Goal: Task Accomplishment & Management: Complete application form

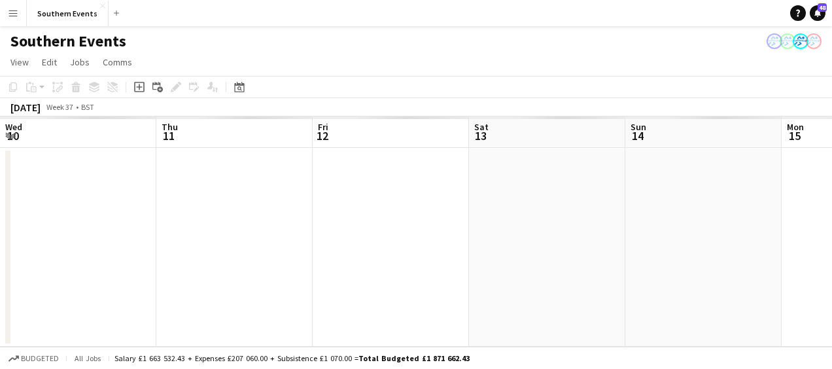
scroll to position [0, 357]
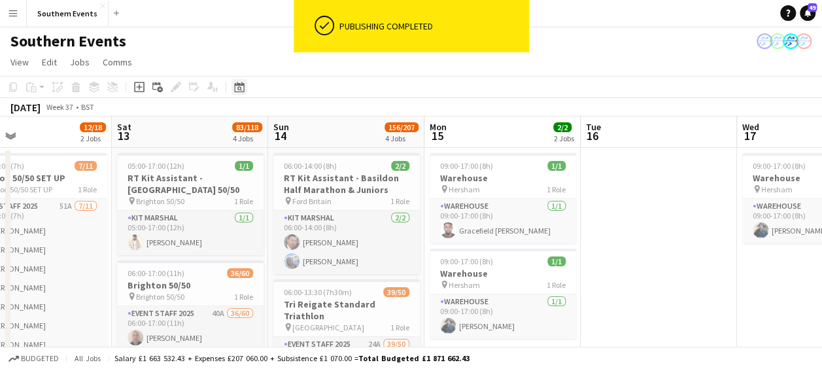
click at [240, 90] on icon "Date picker" at bounding box center [239, 87] width 10 height 10
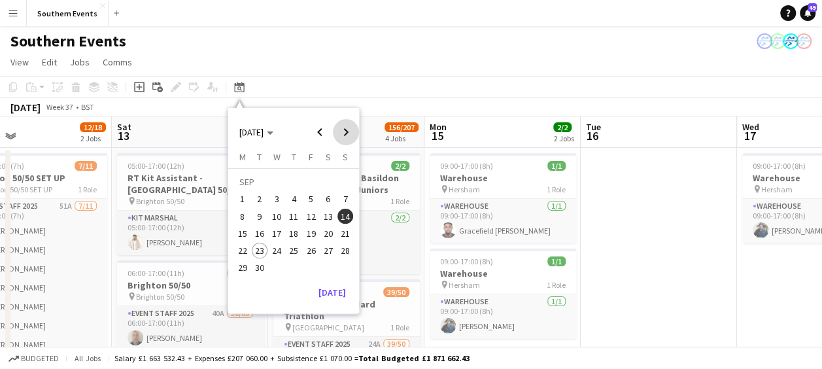
click at [343, 131] on span "Next month" at bounding box center [346, 132] width 26 height 26
click at [328, 196] on span "4" at bounding box center [328, 200] width 16 height 16
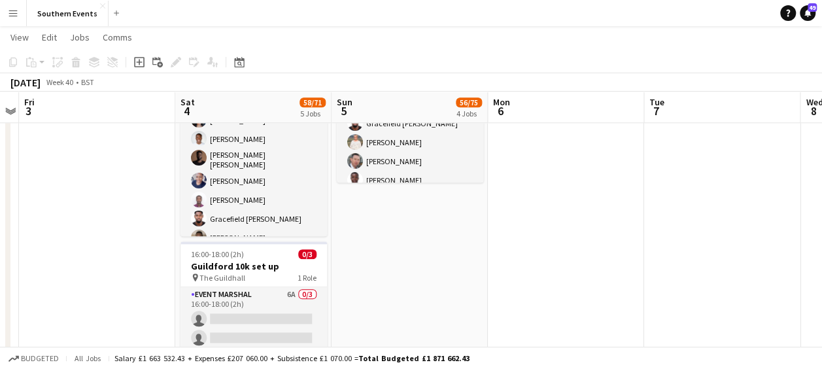
scroll to position [665, 0]
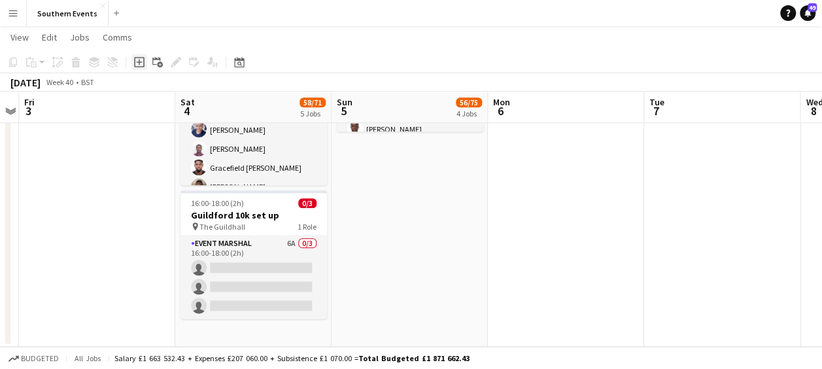
click at [137, 65] on icon "Add job" at bounding box center [139, 62] width 10 height 10
click at [140, 60] on icon "Add job" at bounding box center [139, 62] width 10 height 10
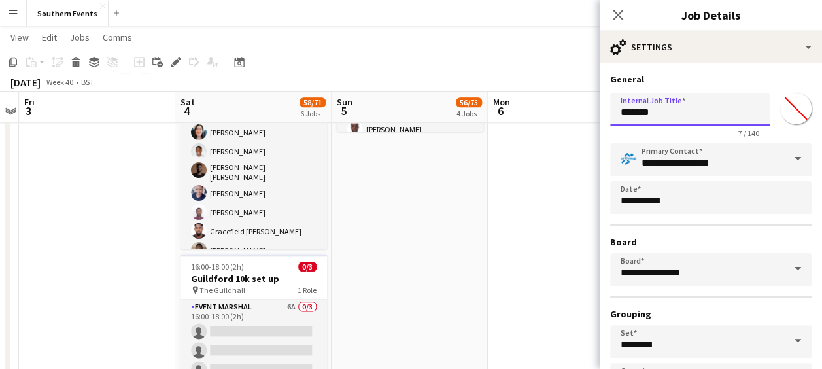
click at [640, 111] on input "*******" at bounding box center [690, 109] width 160 height 33
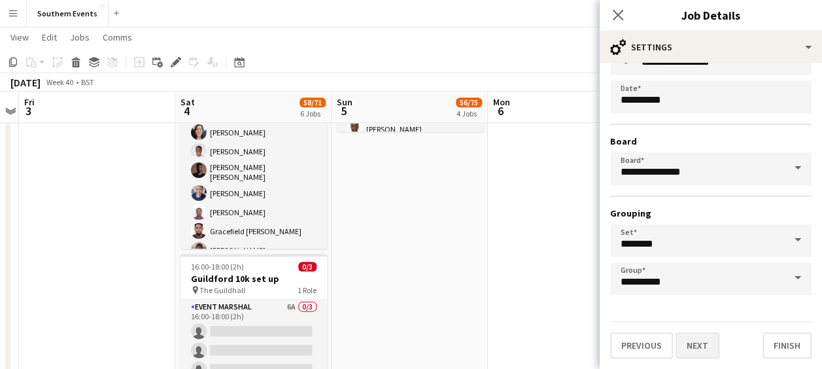
type input "**********"
click at [693, 352] on button "Next" at bounding box center [697, 345] width 44 height 26
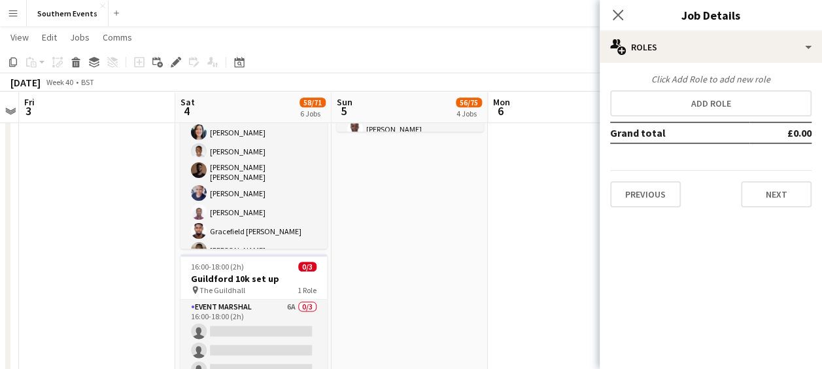
scroll to position [0, 0]
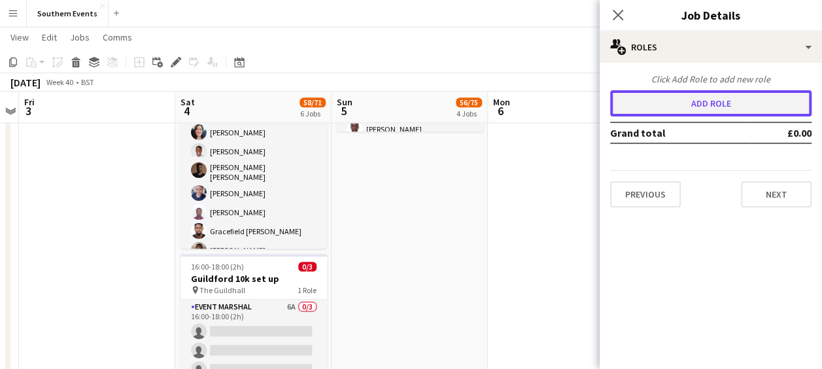
click at [726, 109] on button "Add role" at bounding box center [710, 103] width 201 height 26
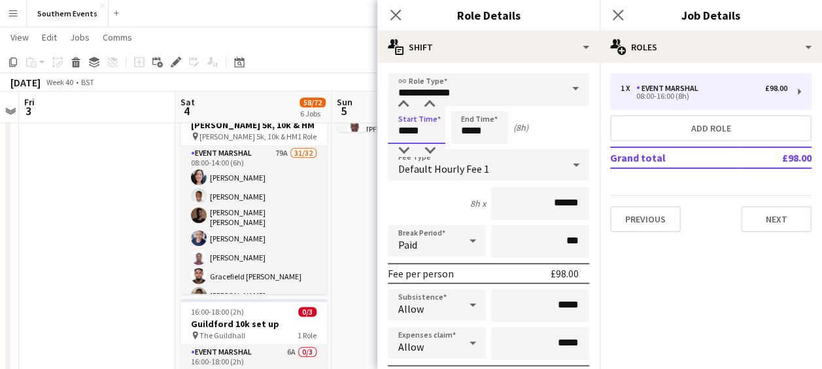
click at [404, 133] on input "*****" at bounding box center [417, 127] width 58 height 33
type input "*****"
click at [470, 129] on input "*****" at bounding box center [480, 127] width 58 height 33
click at [478, 129] on input "*****" at bounding box center [480, 127] width 58 height 33
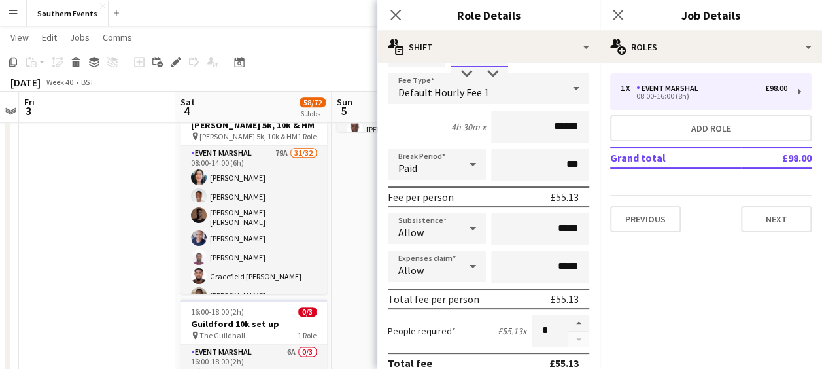
scroll to position [83, 0]
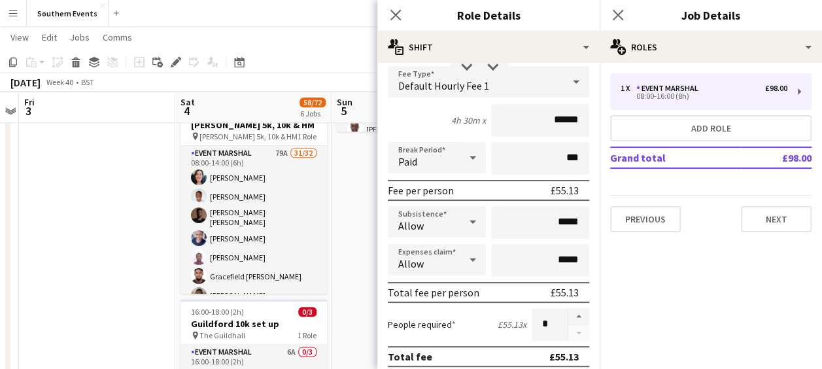
type input "*****"
click at [547, 256] on input "*****" at bounding box center [540, 260] width 98 height 33
type input "******"
click at [568, 313] on button "button" at bounding box center [578, 316] width 21 height 17
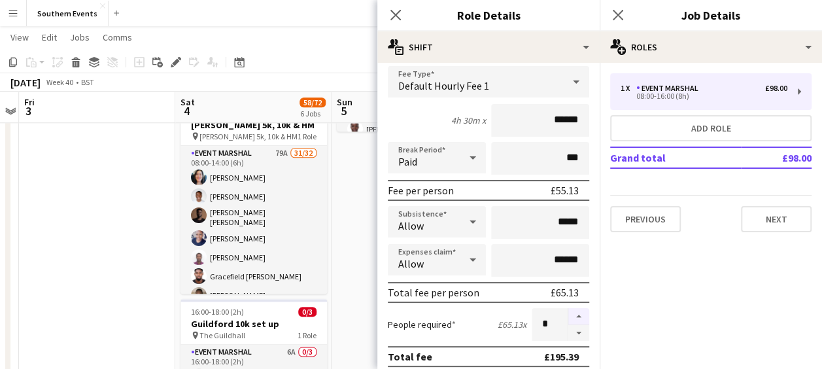
click at [568, 313] on button "button" at bounding box center [578, 316] width 21 height 17
type input "*"
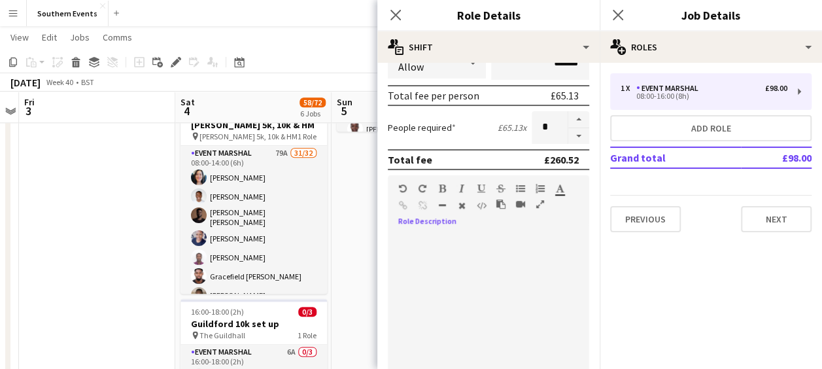
click at [442, 239] on div at bounding box center [488, 311] width 201 height 157
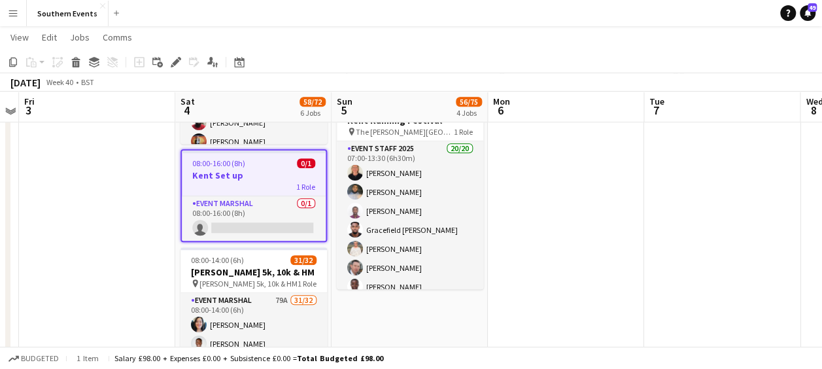
scroll to position [506, 0]
click at [260, 166] on div "08:00-16:00 (8h) 0/1" at bounding box center [254, 165] width 144 height 10
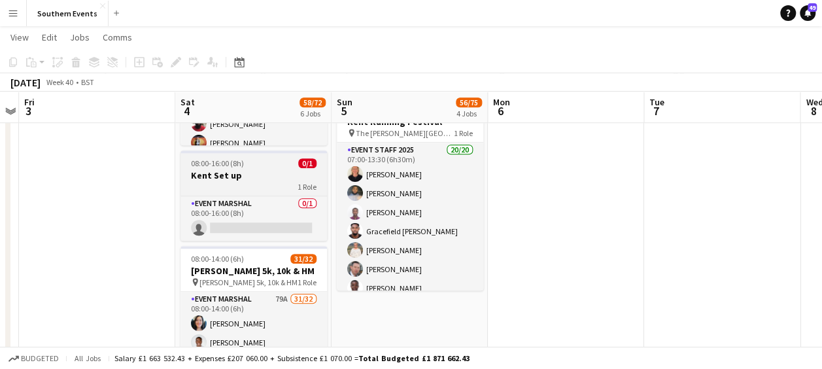
click at [260, 166] on div "08:00-16:00 (8h) 0/1" at bounding box center [253, 163] width 146 height 10
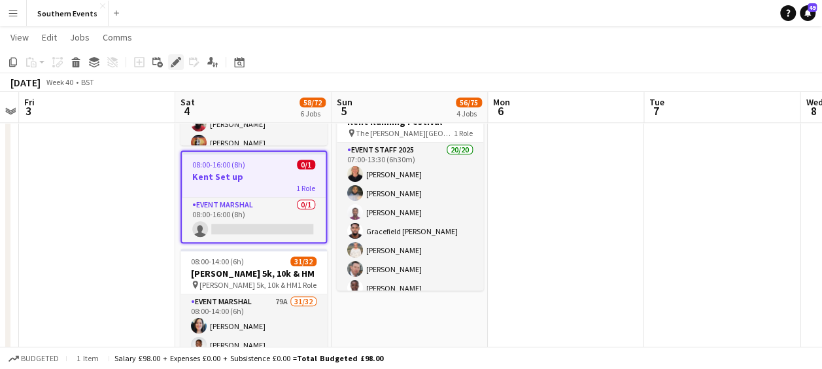
click at [169, 58] on div "Edit" at bounding box center [176, 62] width 16 height 16
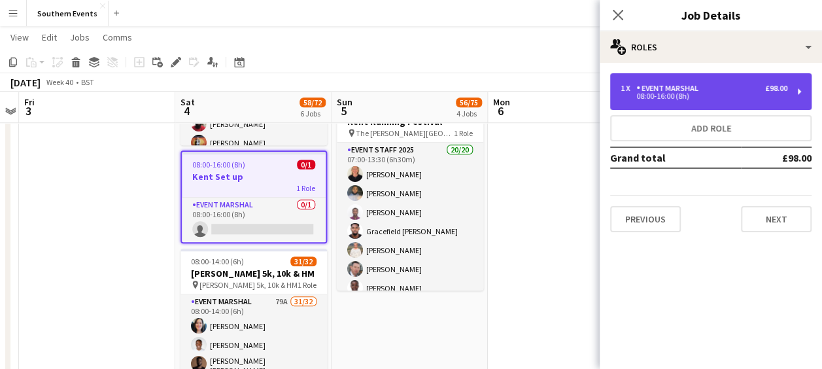
click at [739, 92] on div "1 x Event Marshal £98.00" at bounding box center [704, 88] width 167 height 9
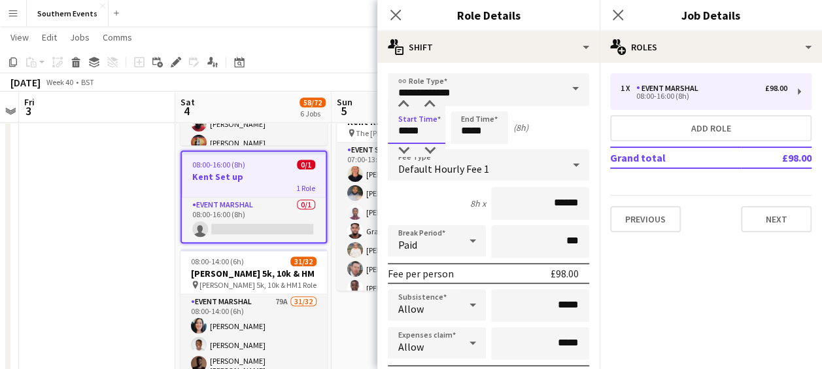
click at [403, 131] on input "*****" at bounding box center [417, 127] width 58 height 33
type input "*****"
click at [471, 129] on input "*****" at bounding box center [480, 127] width 58 height 33
click at [478, 129] on input "*****" at bounding box center [480, 127] width 58 height 33
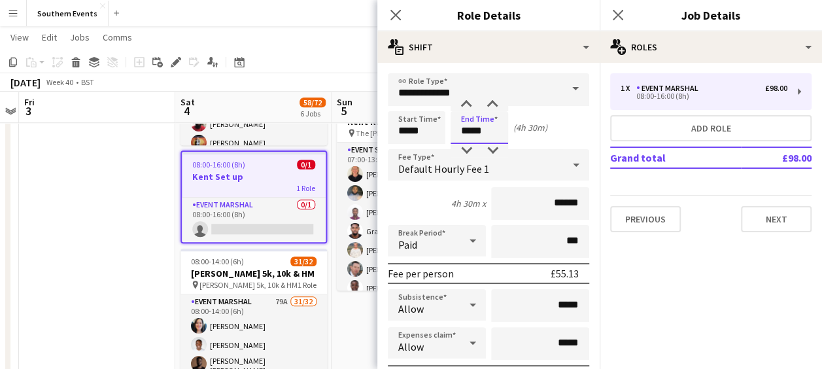
type input "*****"
click at [549, 341] on input "*****" at bounding box center [540, 343] width 98 height 33
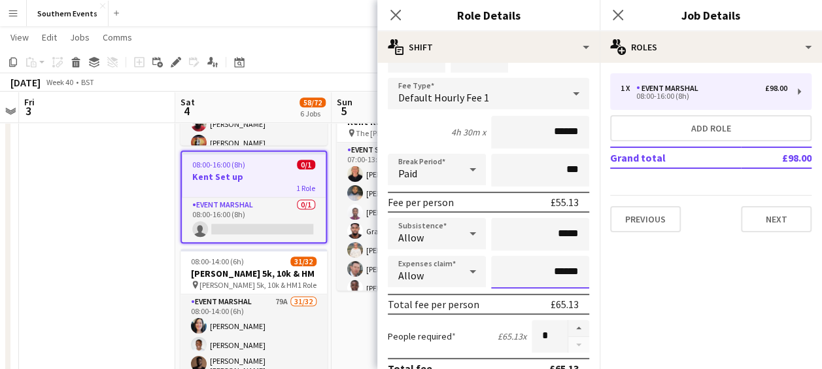
scroll to position [73, 0]
type input "******"
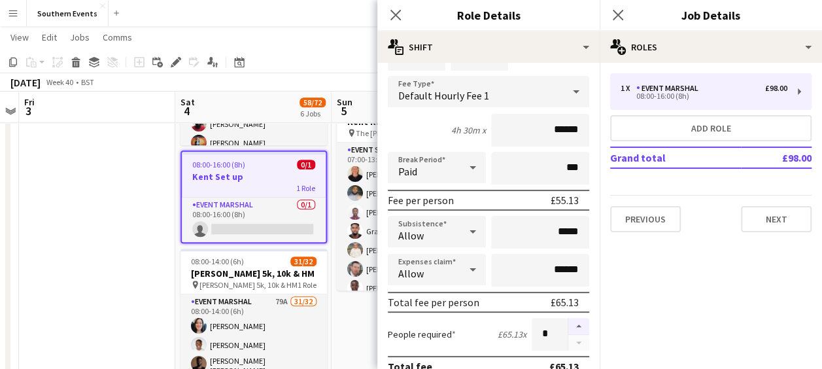
click at [568, 326] on button "button" at bounding box center [578, 326] width 21 height 17
type input "*"
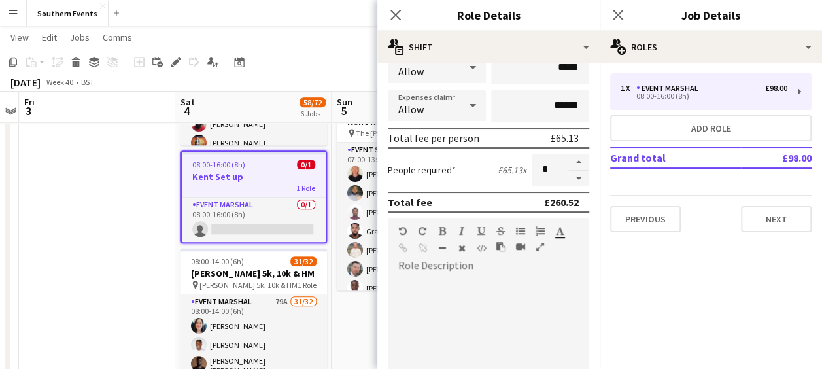
scroll to position [255, 0]
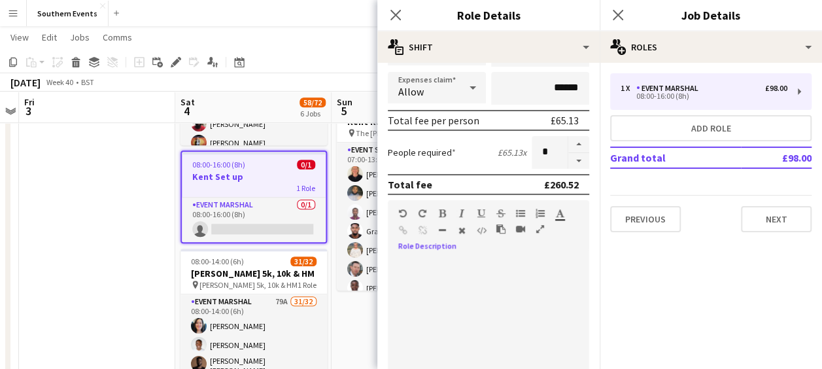
click at [441, 251] on div at bounding box center [488, 332] width 201 height 166
paste div
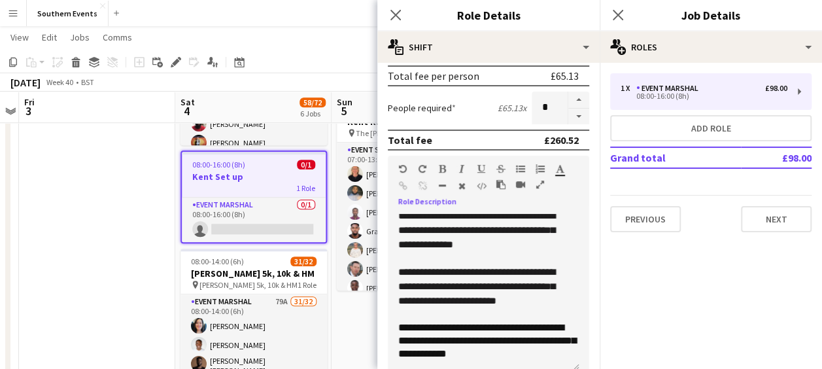
scroll to position [516, 0]
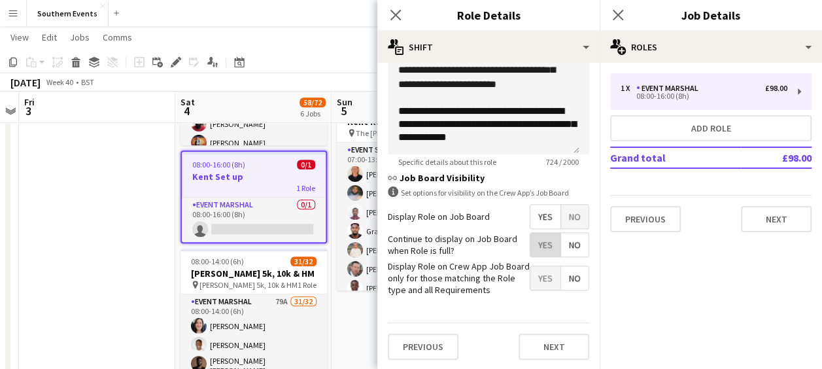
click at [530, 239] on span "Yes" at bounding box center [545, 245] width 30 height 24
click at [536, 353] on button "Next" at bounding box center [554, 346] width 71 height 26
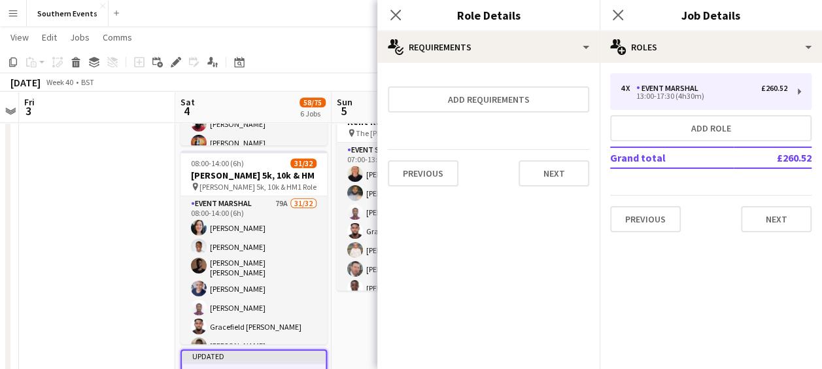
scroll to position [0, 0]
click at [537, 175] on button "Next" at bounding box center [554, 173] width 71 height 26
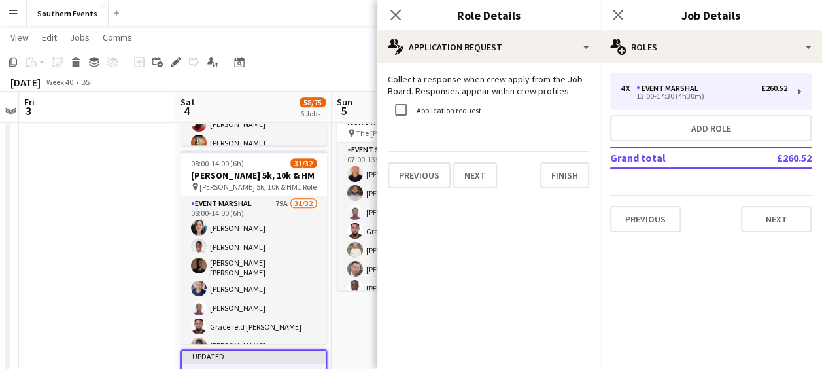
click at [537, 175] on div "Previous Next Finish" at bounding box center [488, 169] width 201 height 37
click at [547, 176] on button "Finish" at bounding box center [564, 175] width 49 height 26
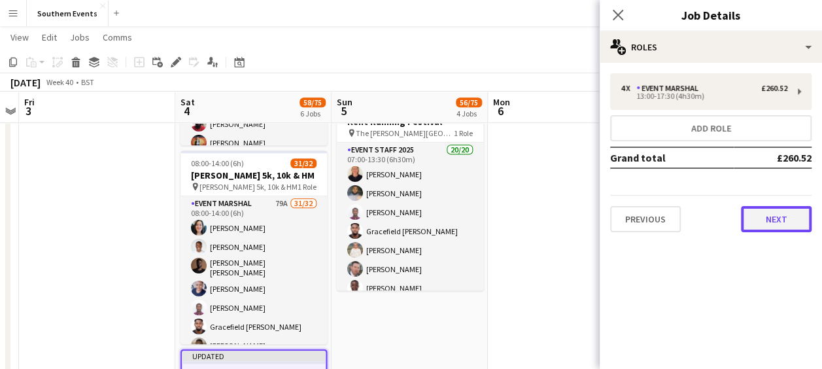
click at [766, 216] on button "Next" at bounding box center [776, 219] width 71 height 26
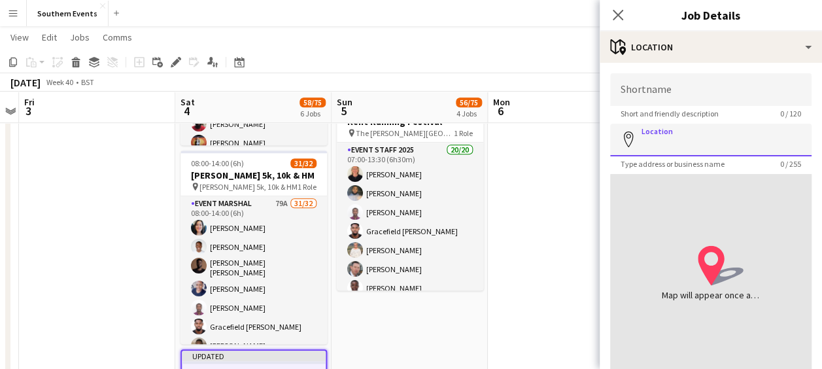
click at [716, 141] on input "Location" at bounding box center [710, 140] width 201 height 33
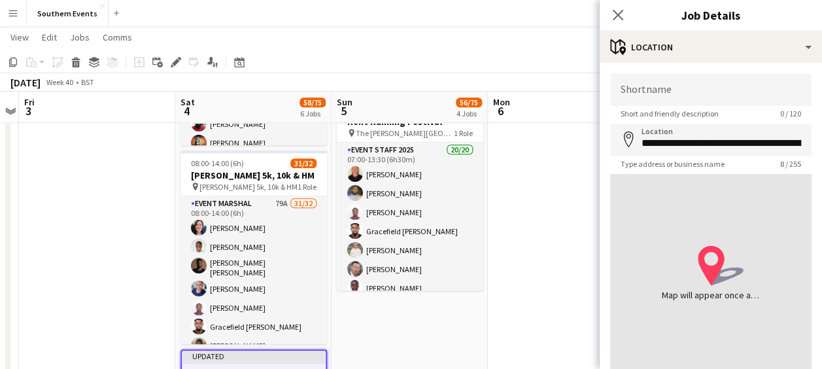
type input "**********"
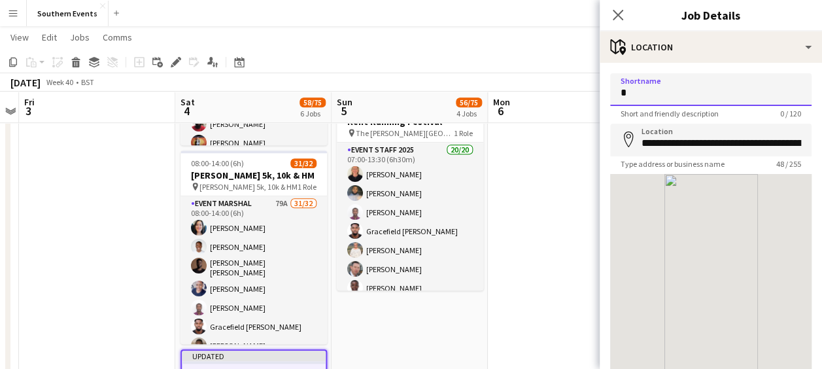
click at [660, 91] on input "*" at bounding box center [710, 89] width 201 height 33
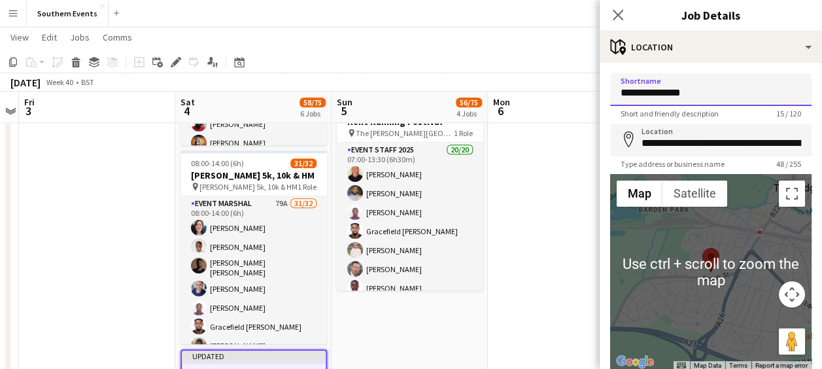
scroll to position [93, 0]
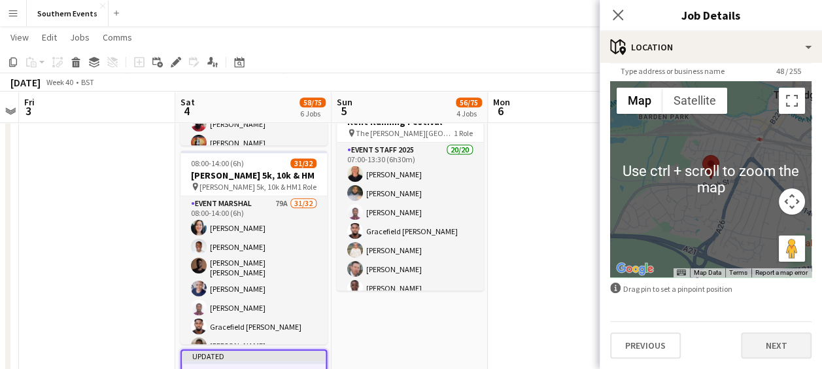
type input "**********"
click at [753, 348] on button "Next" at bounding box center [776, 345] width 71 height 26
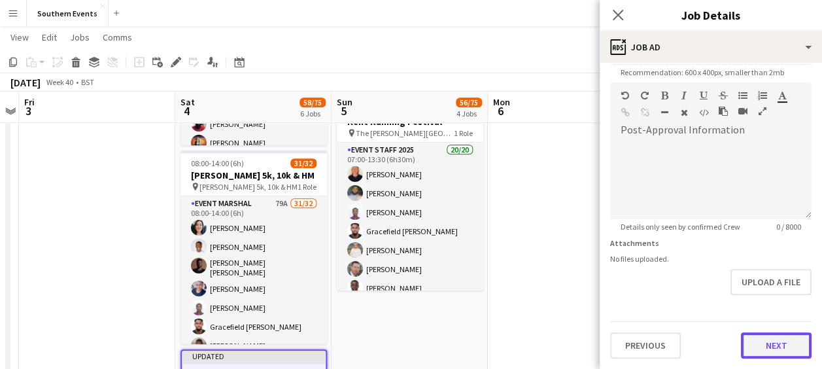
scroll to position [277, 0]
click at [747, 320] on form "**********" at bounding box center [711, 77] width 222 height 563
click at [752, 337] on button "Next" at bounding box center [776, 346] width 71 height 26
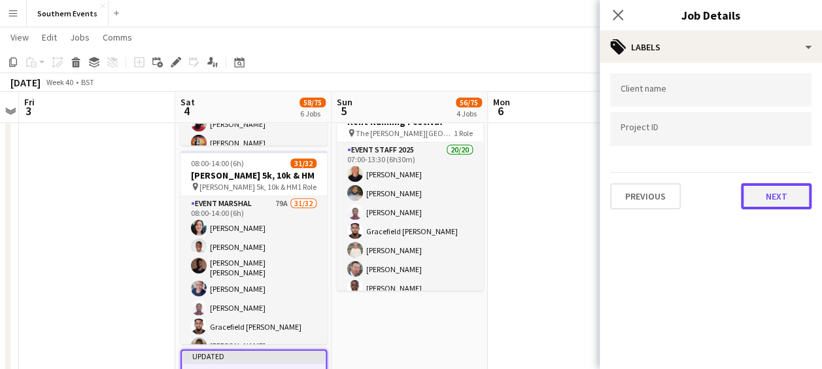
click at [766, 186] on button "Next" at bounding box center [776, 196] width 71 height 26
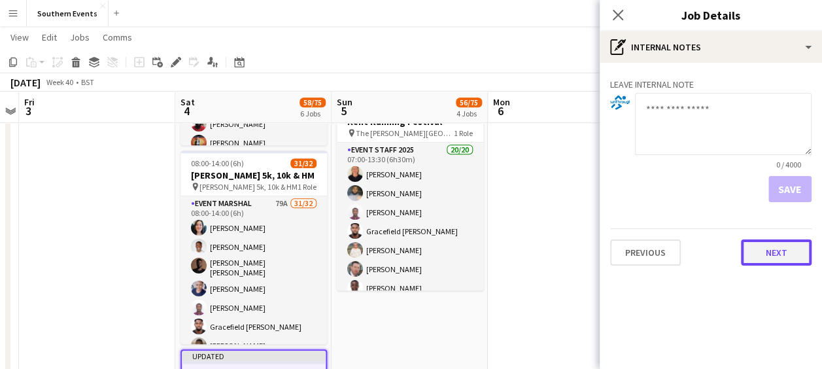
click at [765, 264] on button "Next" at bounding box center [776, 252] width 71 height 26
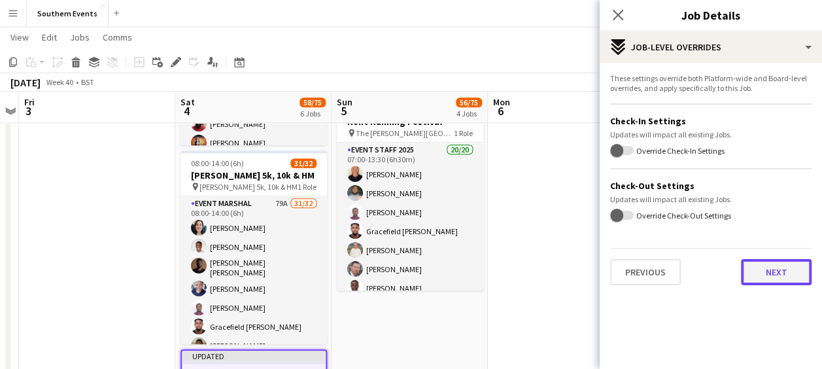
click at [765, 264] on button "Next" at bounding box center [776, 272] width 71 height 26
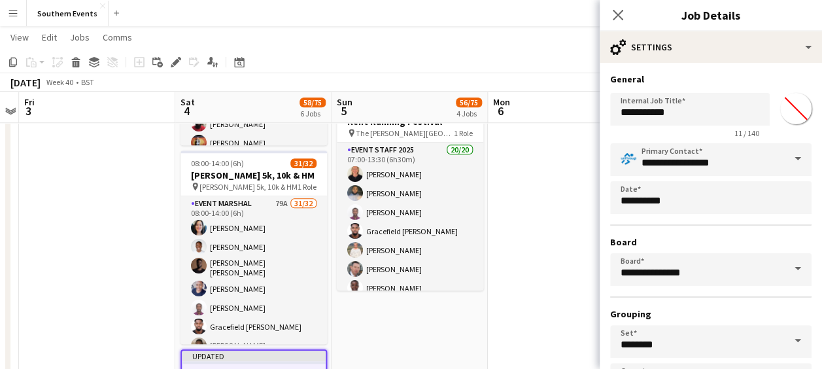
scroll to position [101, 0]
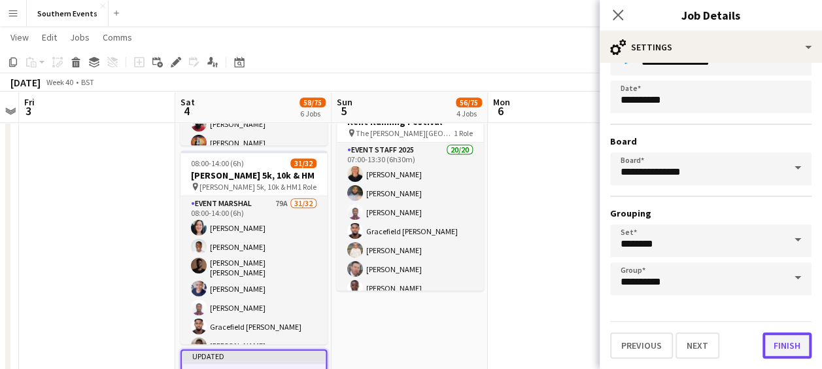
click at [777, 346] on button "Finish" at bounding box center [786, 345] width 49 height 26
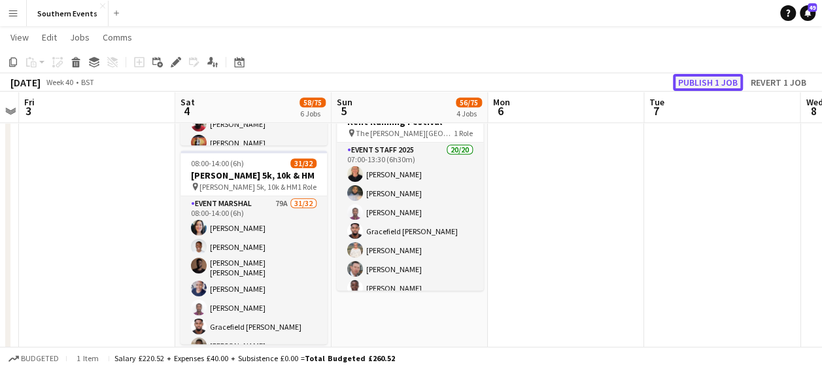
click at [692, 76] on button "Publish 1 job" at bounding box center [708, 82] width 70 height 17
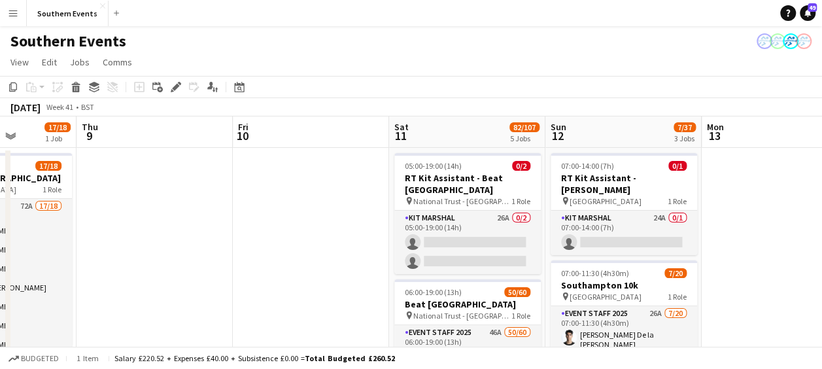
scroll to position [0, 394]
click at [243, 94] on div "Date picker" at bounding box center [239, 87] width 16 height 16
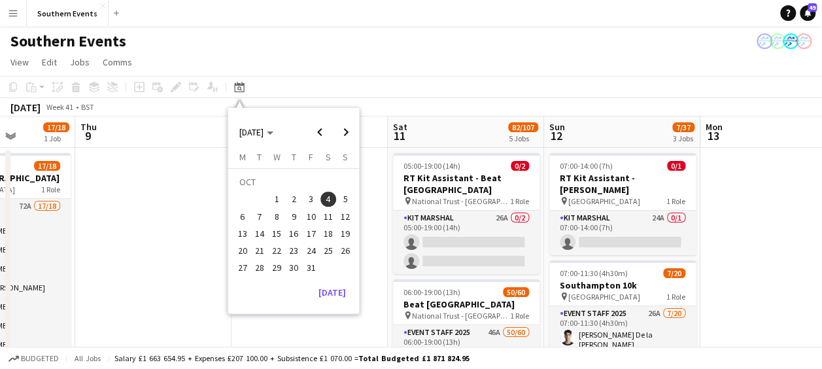
click at [345, 203] on span "5" at bounding box center [345, 200] width 16 height 16
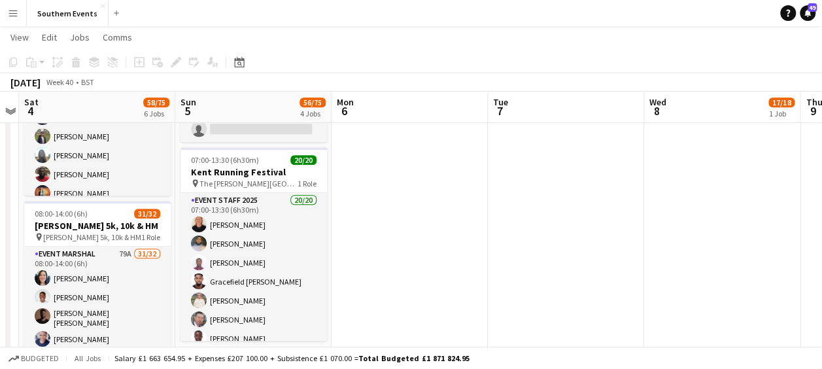
scroll to position [455, 0]
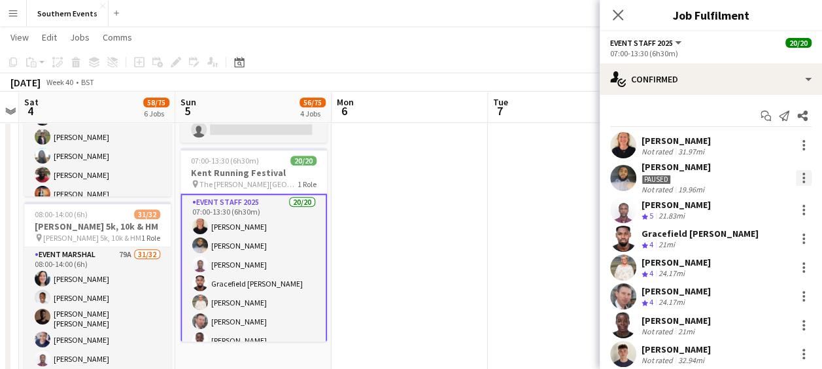
click at [796, 175] on div at bounding box center [804, 178] width 16 height 16
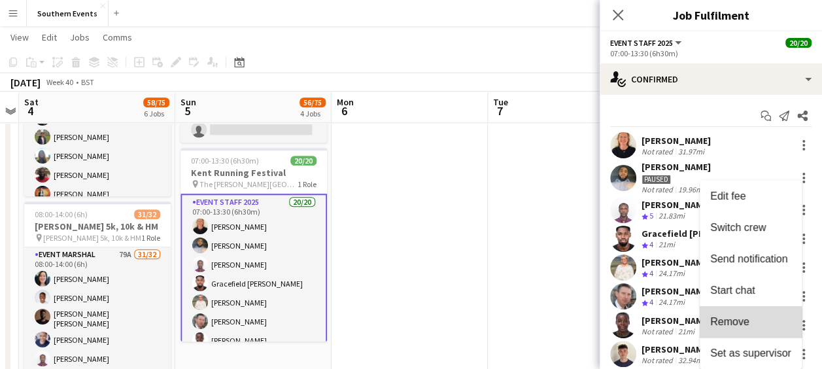
click at [726, 323] on span "Remove" at bounding box center [729, 321] width 39 height 11
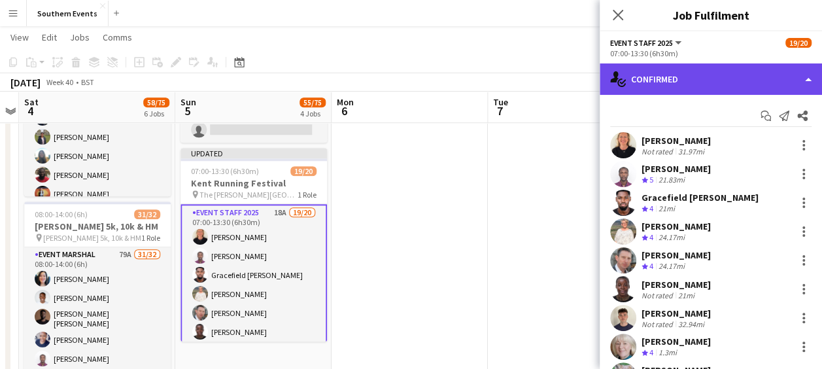
click at [683, 73] on div "single-neutral-actions-check-2 Confirmed" at bounding box center [711, 78] width 222 height 31
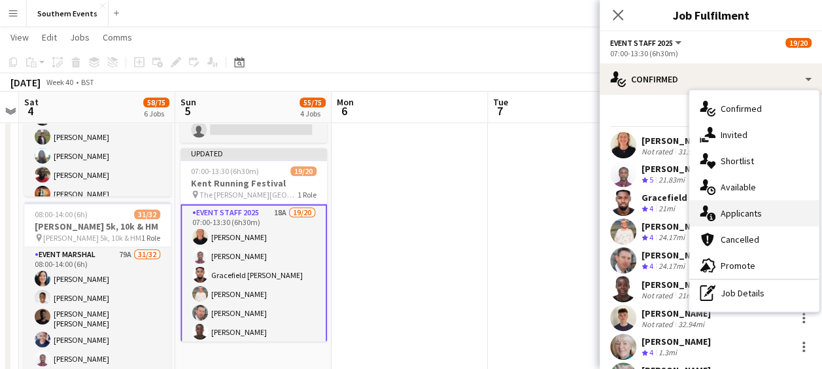
click at [723, 215] on span "Applicants" at bounding box center [741, 213] width 41 height 12
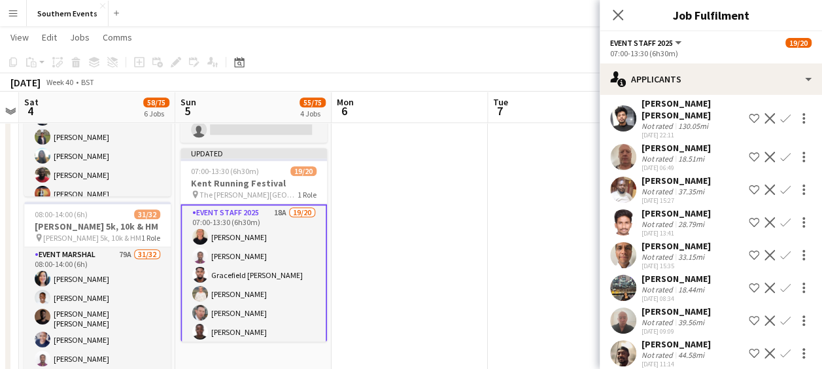
scroll to position [284, 0]
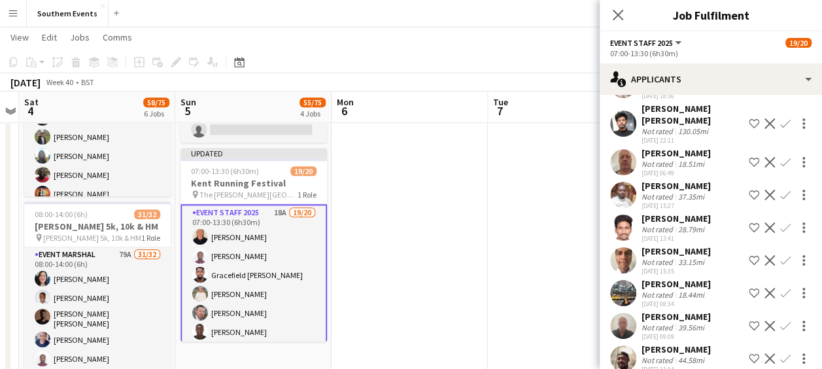
click at [623, 158] on app-user-avatar at bounding box center [623, 162] width 26 height 26
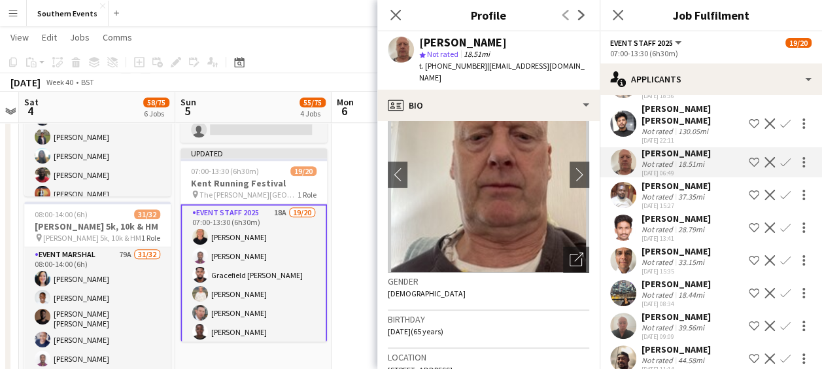
scroll to position [0, 0]
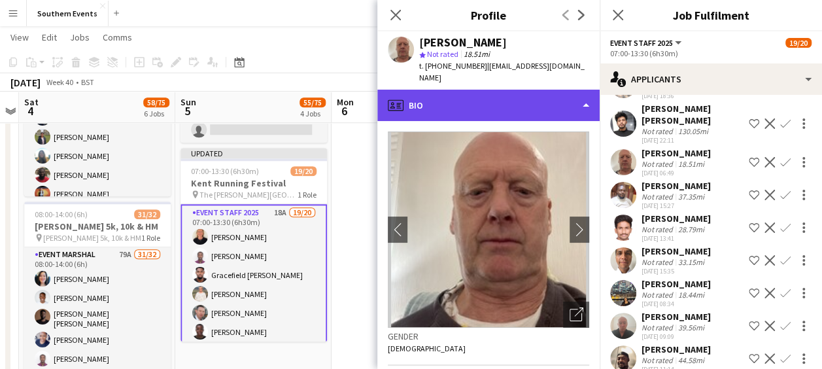
click at [550, 90] on div "profile Bio" at bounding box center [488, 105] width 222 height 31
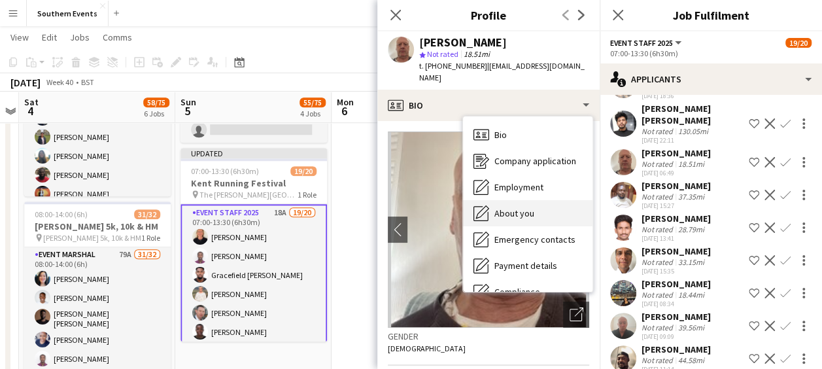
click at [513, 207] on span "About you" at bounding box center [514, 213] width 40 height 12
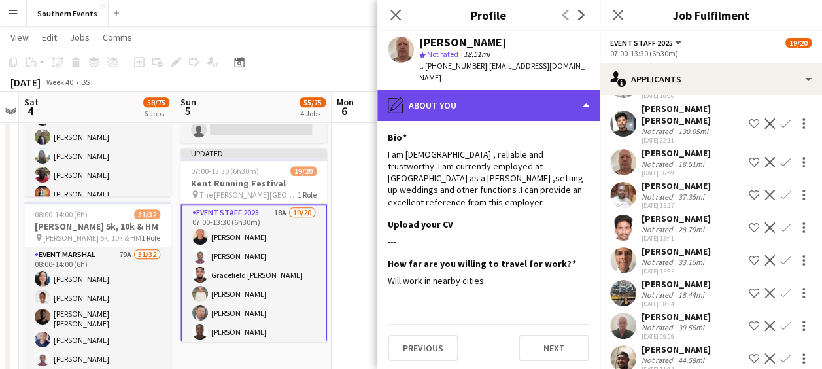
click at [502, 98] on div "pencil4 About you" at bounding box center [488, 105] width 222 height 31
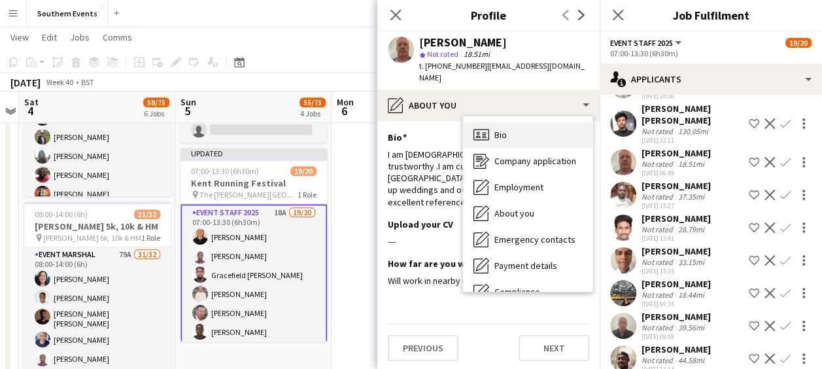
click at [507, 123] on div "Bio Bio" at bounding box center [527, 135] width 129 height 26
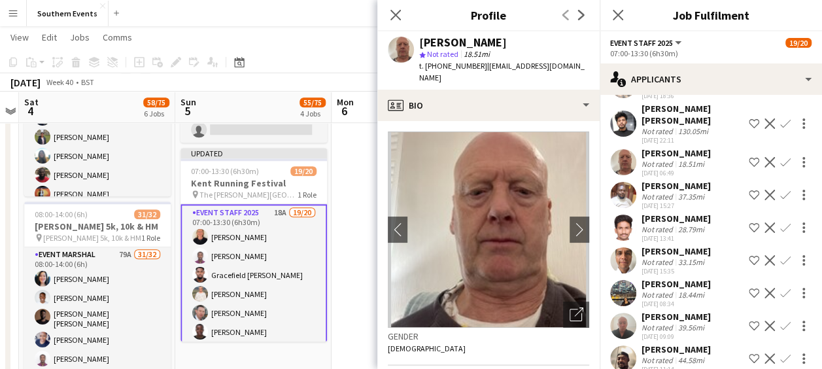
click at [780, 162] on app-icon "Confirm" at bounding box center [785, 162] width 10 height 10
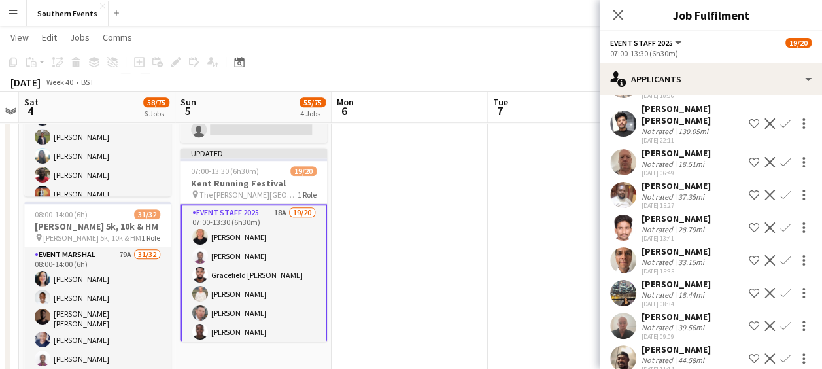
click at [780, 162] on app-icon "Confirm" at bounding box center [785, 162] width 10 height 10
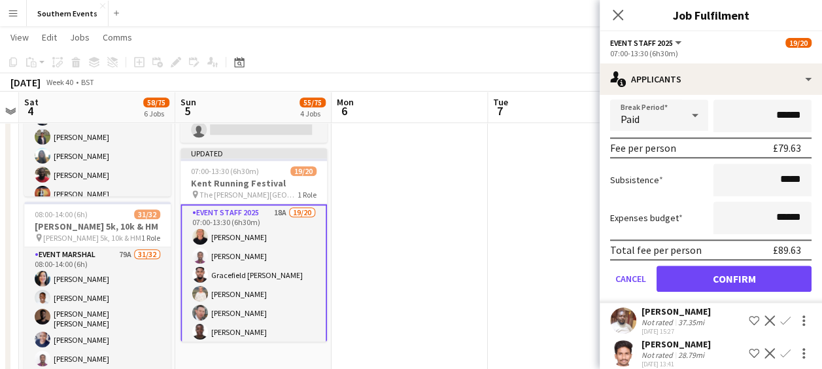
scroll to position [455, 0]
click at [696, 277] on button "Confirm" at bounding box center [734, 278] width 155 height 26
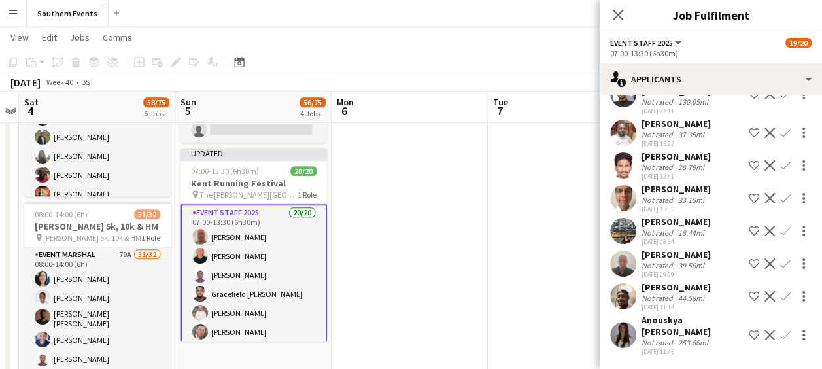
scroll to position [126, 0]
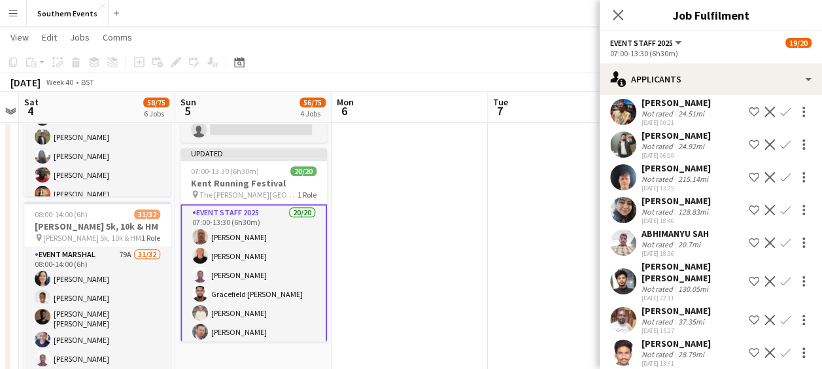
click at [515, 209] on app-date-cell at bounding box center [566, 200] width 156 height 1019
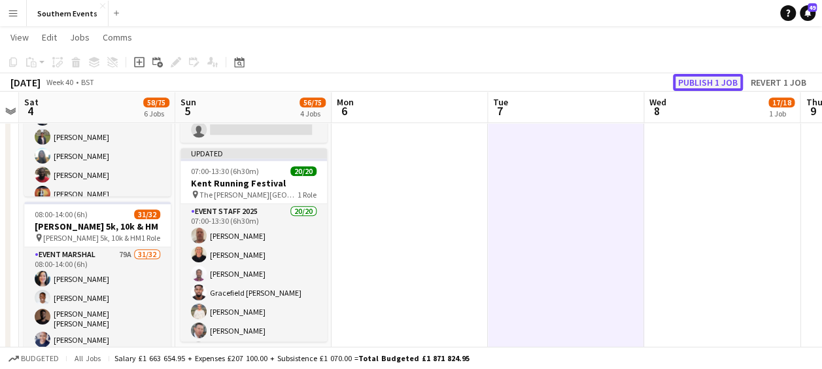
click at [702, 79] on button "Publish 1 job" at bounding box center [708, 82] width 70 height 17
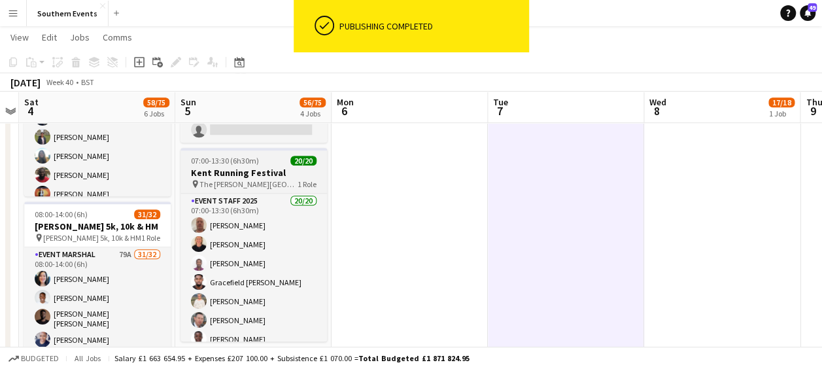
click at [216, 156] on span "07:00-13:30 (6h30m)" at bounding box center [225, 161] width 68 height 10
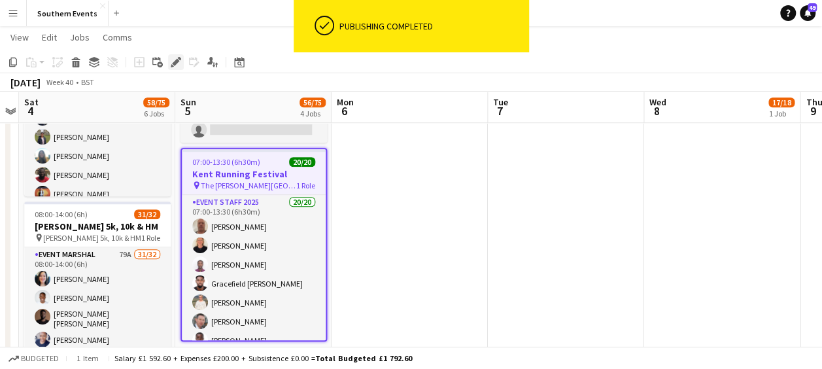
click at [175, 61] on icon at bounding box center [175, 62] width 7 height 7
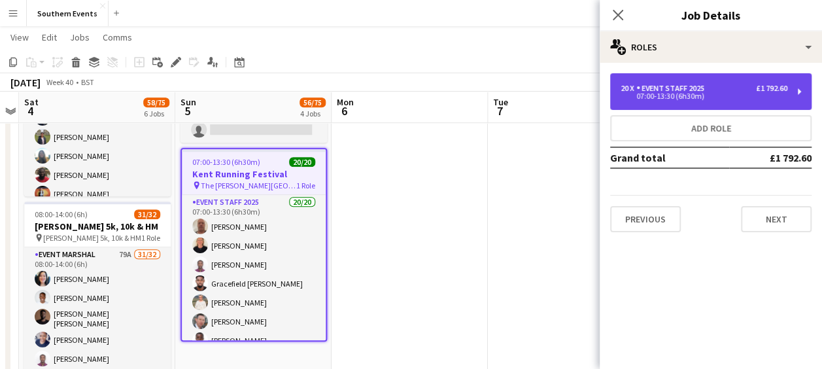
click at [670, 90] on div "Event Staff 2025" at bounding box center [672, 88] width 73 height 9
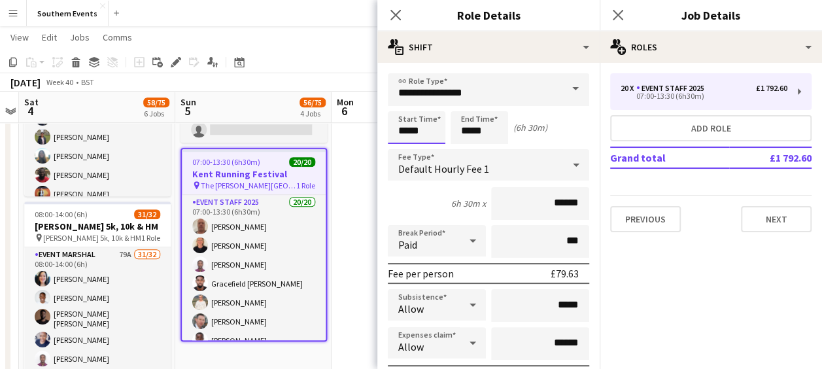
click at [407, 129] on input "*****" at bounding box center [417, 127] width 58 height 33
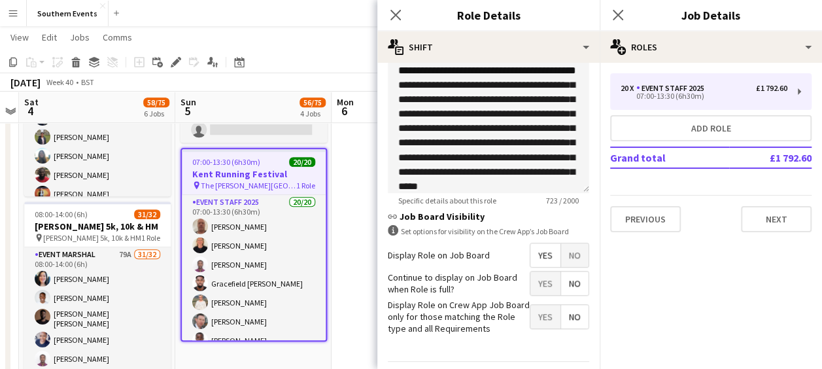
scroll to position [516, 0]
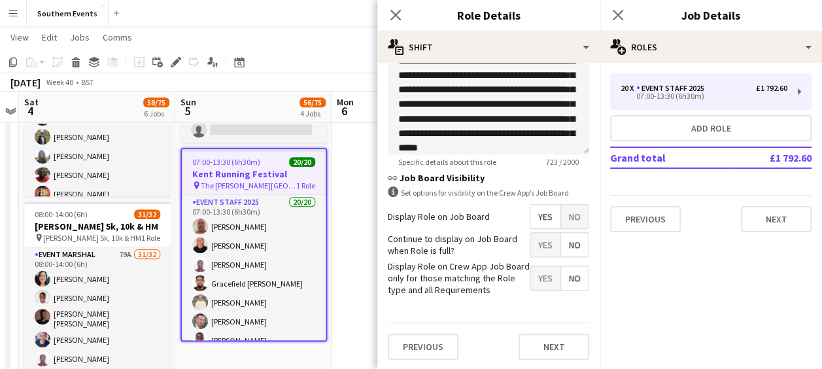
type input "*****"
click at [530, 238] on span "Yes" at bounding box center [545, 245] width 30 height 24
click at [530, 350] on button "Next" at bounding box center [554, 346] width 71 height 26
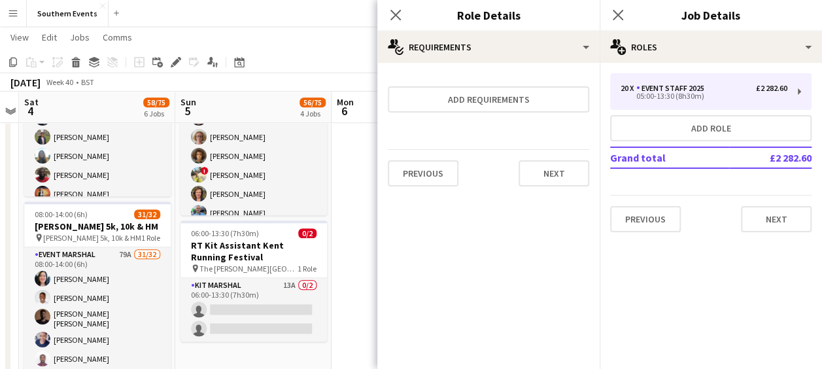
scroll to position [0, 0]
click at [560, 165] on button "Next" at bounding box center [554, 173] width 71 height 26
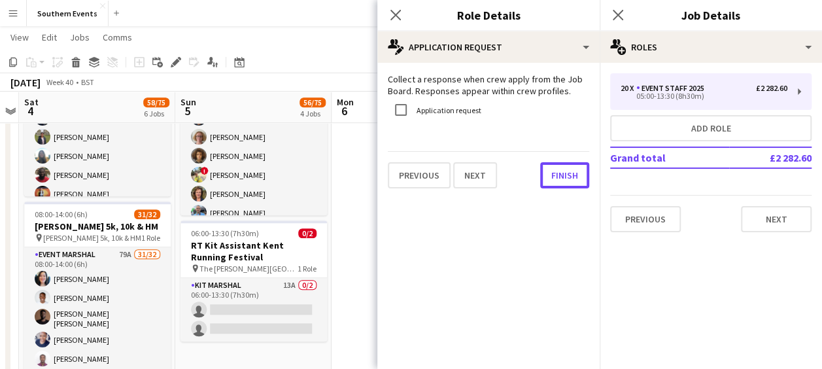
click at [560, 165] on button "Finish" at bounding box center [564, 175] width 49 height 26
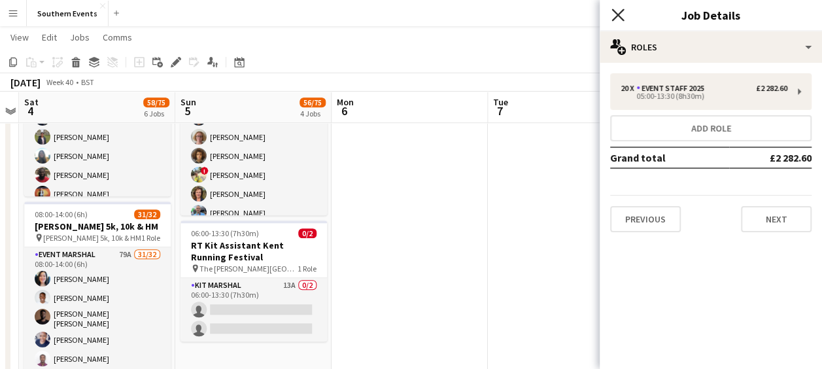
click at [618, 14] on icon at bounding box center [617, 15] width 12 height 12
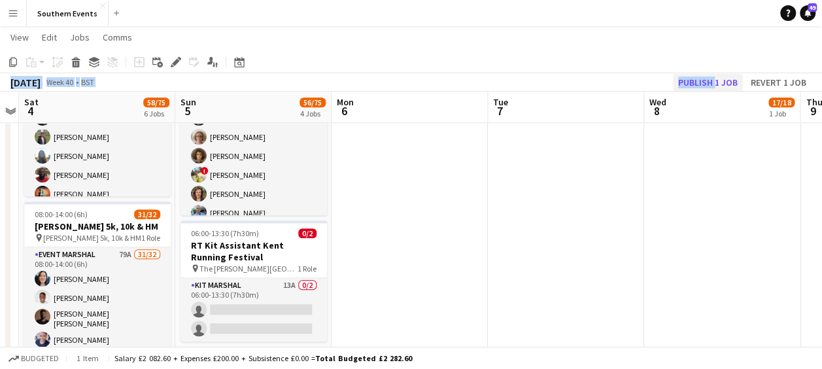
drag, startPoint x: 519, startPoint y: 46, endPoint x: 713, endPoint y: 82, distance: 196.9
click at [713, 82] on app-board "Southern Events View Day view expanded Day view collapsed Month view Date picke…" at bounding box center [411, 151] width 822 height 1161
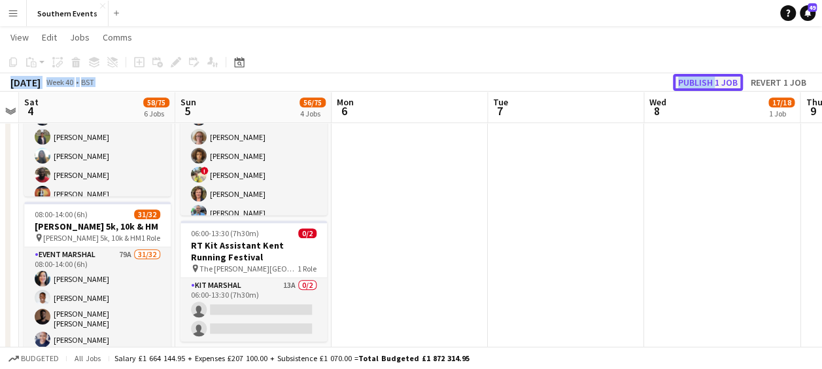
click at [713, 82] on button "Publish 1 job" at bounding box center [708, 82] width 70 height 17
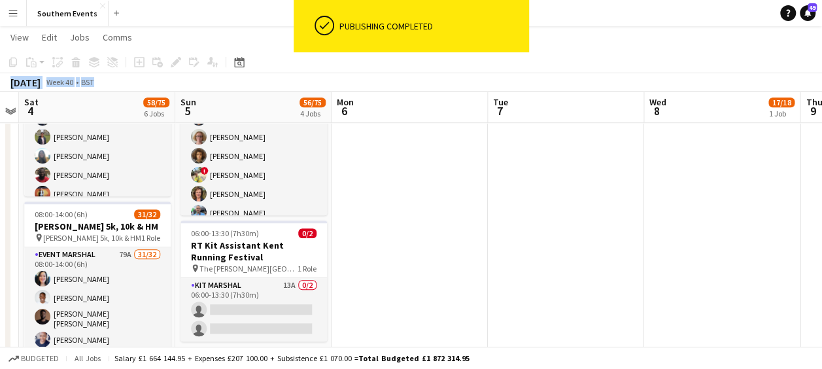
click at [446, 205] on app-date-cell at bounding box center [410, 200] width 156 height 1019
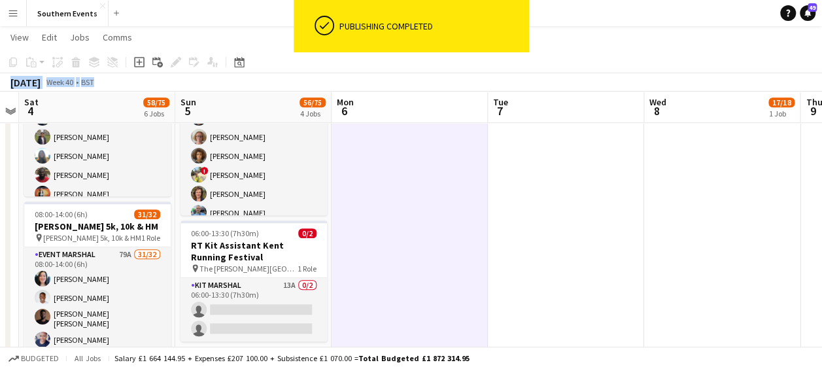
click at [412, 298] on app-date-cell at bounding box center [410, 200] width 156 height 1019
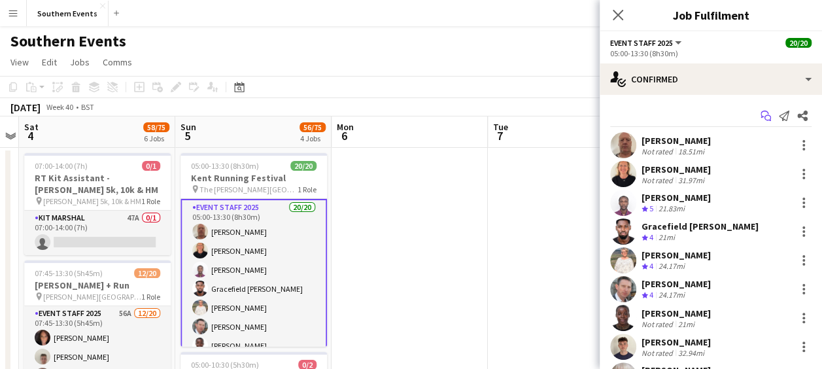
click at [757, 110] on app-icon "Start chat" at bounding box center [766, 116] width 18 height 18
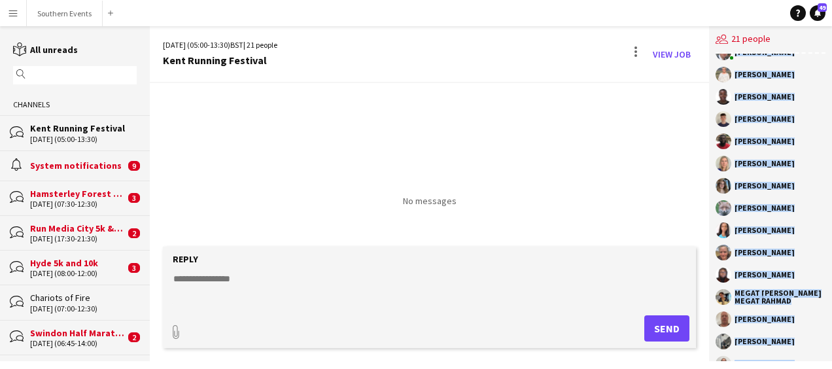
scroll to position [180, 0]
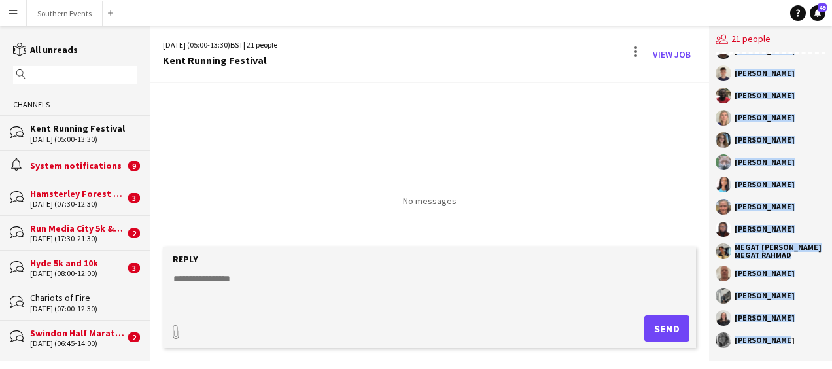
drag, startPoint x: 735, startPoint y: 88, endPoint x: 789, endPoint y: 347, distance: 264.6
click at [789, 347] on div "RunThrough Events [PERSON_NAME] Gracefield [PERSON_NAME] [PERSON_NAME] [PERSON_…" at bounding box center [770, 207] width 123 height 307
copy div "[PERSON_NAME] Gracefield [PERSON_NAME] [PERSON_NAME] [PERSON_NAME] [PERSON_NAME…"
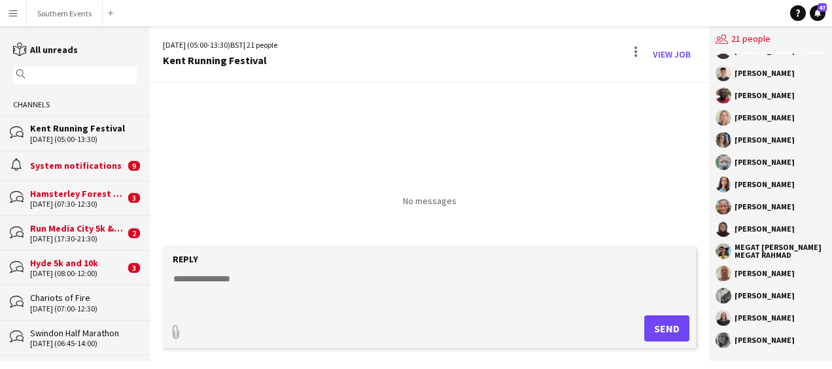
click at [242, 289] on textarea at bounding box center [432, 289] width 520 height 34
paste textarea "**********"
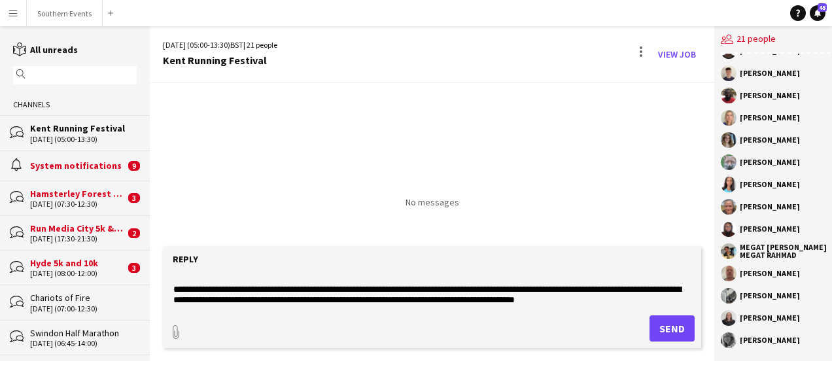
scroll to position [598, 0]
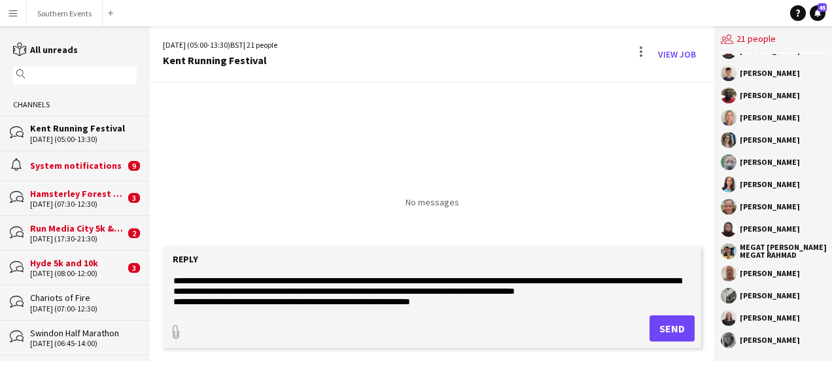
click at [174, 299] on textarea at bounding box center [432, 289] width 520 height 34
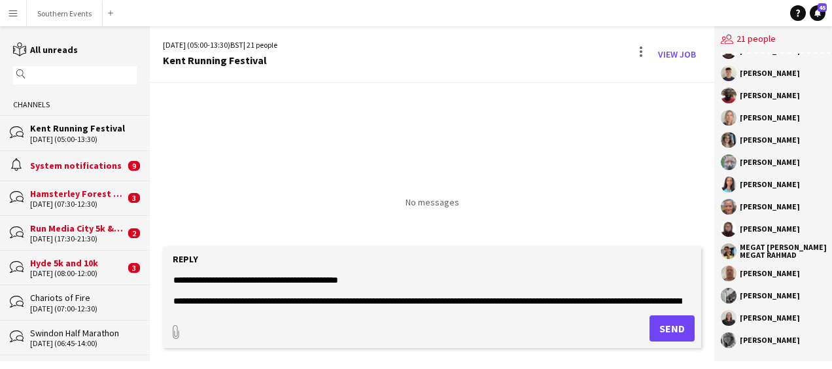
click at [174, 299] on textarea at bounding box center [432, 289] width 520 height 34
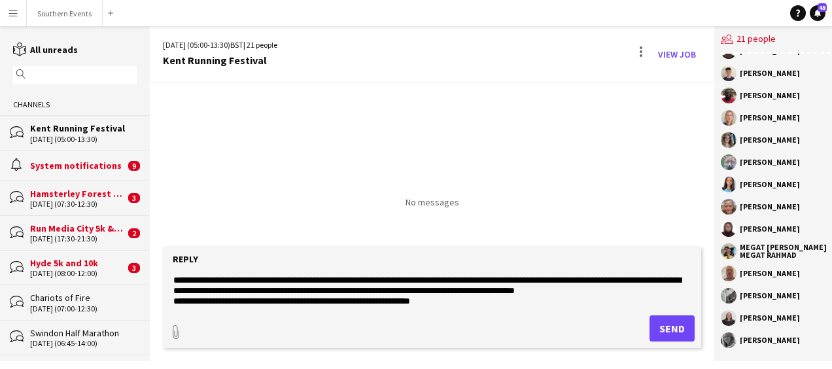
click at [174, 299] on textarea at bounding box center [432, 289] width 520 height 34
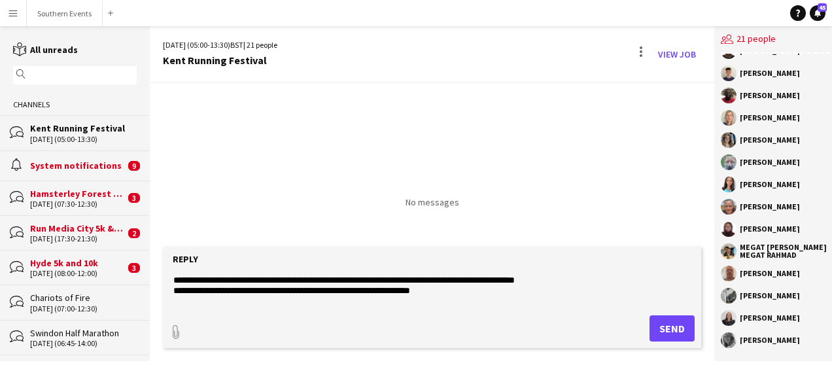
click at [193, 294] on textarea at bounding box center [432, 289] width 520 height 34
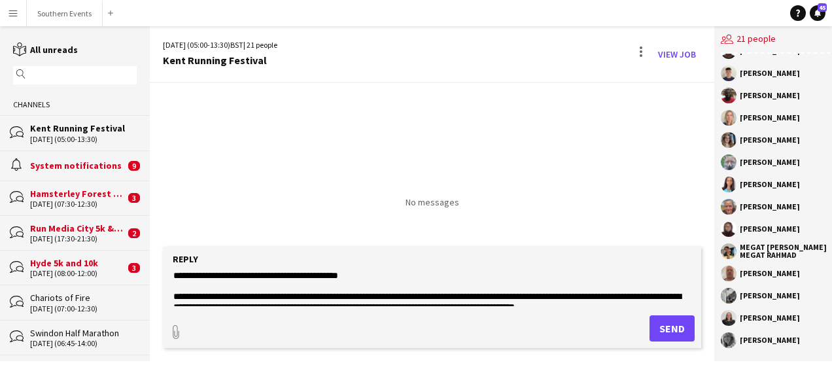
scroll to position [571, 0]
click at [171, 298] on form "Reply paperclip Send" at bounding box center [432, 297] width 538 height 101
click at [175, 298] on textarea at bounding box center [432, 289] width 520 height 34
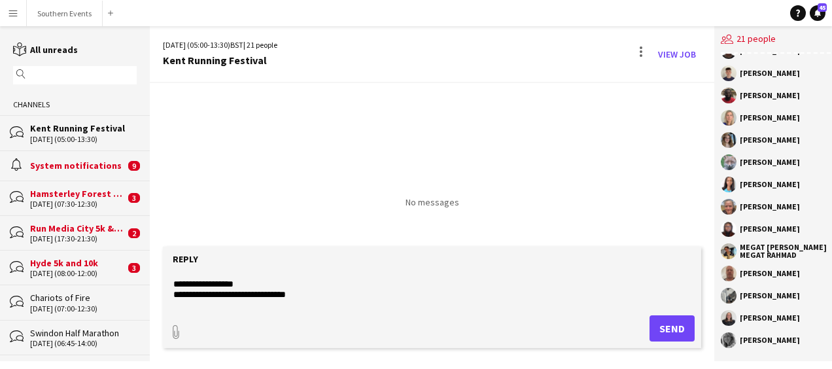
scroll to position [520, 0]
click at [174, 299] on textarea at bounding box center [432, 289] width 520 height 34
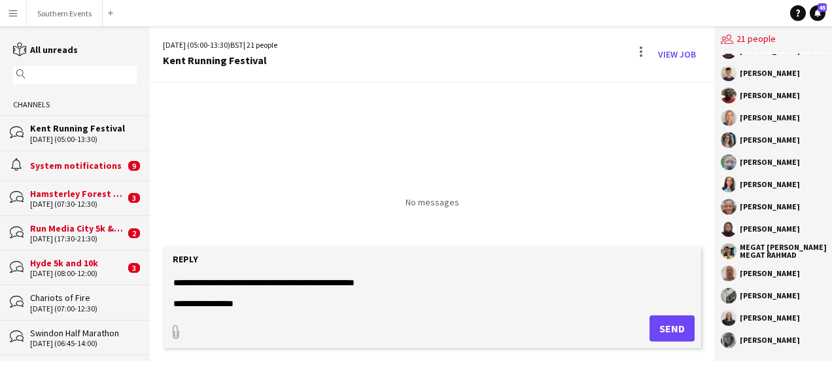
scroll to position [490, 0]
click at [174, 299] on textarea at bounding box center [432, 289] width 520 height 34
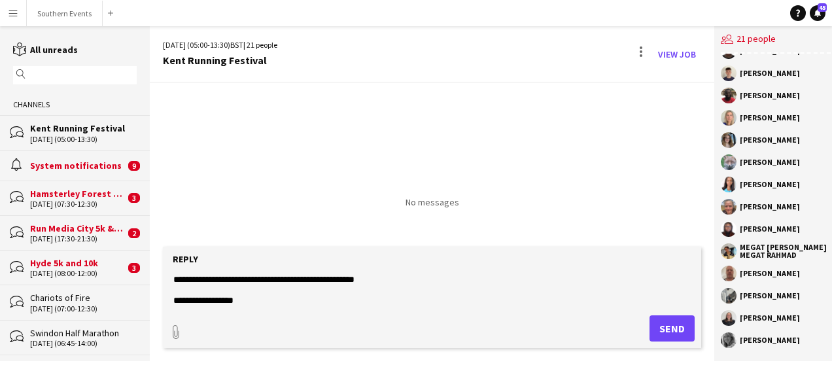
click at [173, 281] on textarea at bounding box center [432, 289] width 520 height 34
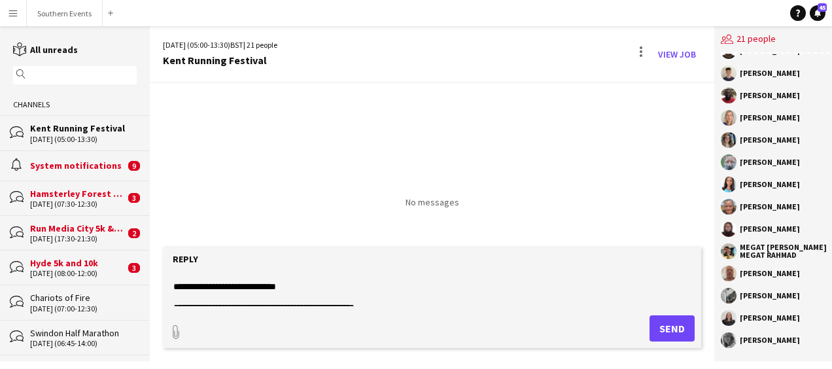
scroll to position [462, 0]
click at [175, 290] on textarea at bounding box center [432, 289] width 520 height 34
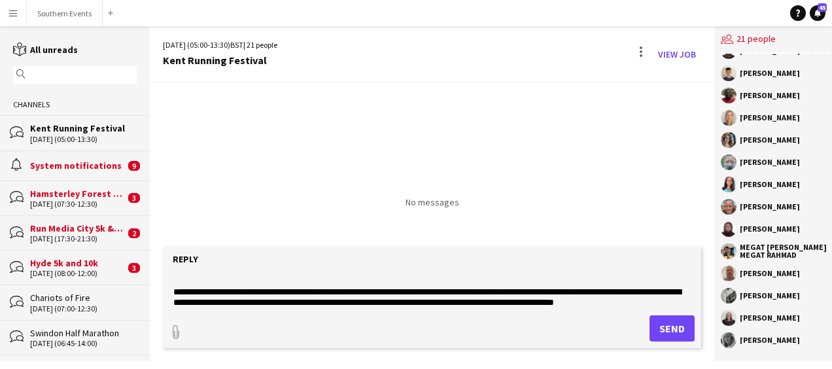
scroll to position [375, 0]
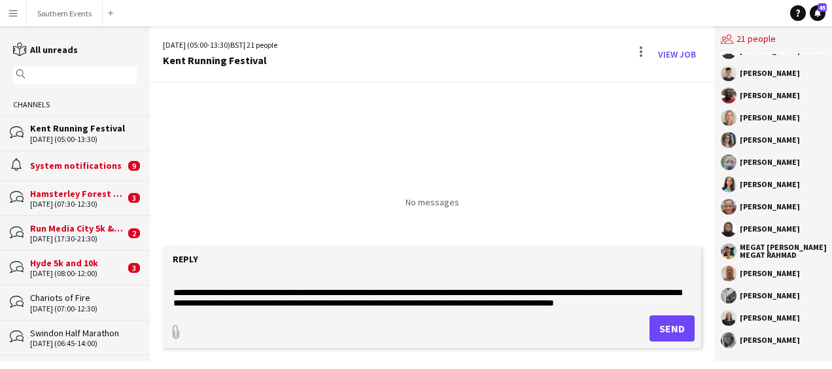
click at [175, 290] on textarea at bounding box center [432, 289] width 520 height 34
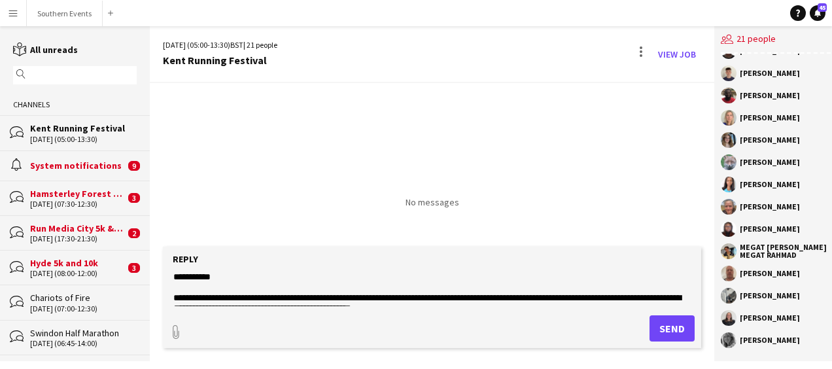
scroll to position [284, 0]
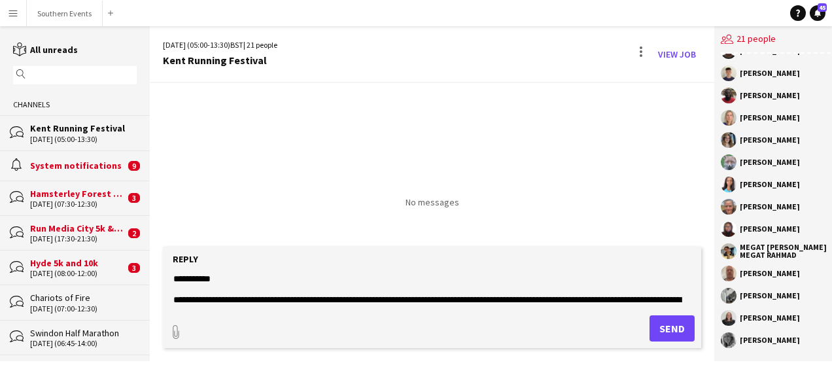
type textarea "**********"
click at [671, 324] on button "Send" at bounding box center [671, 328] width 45 height 26
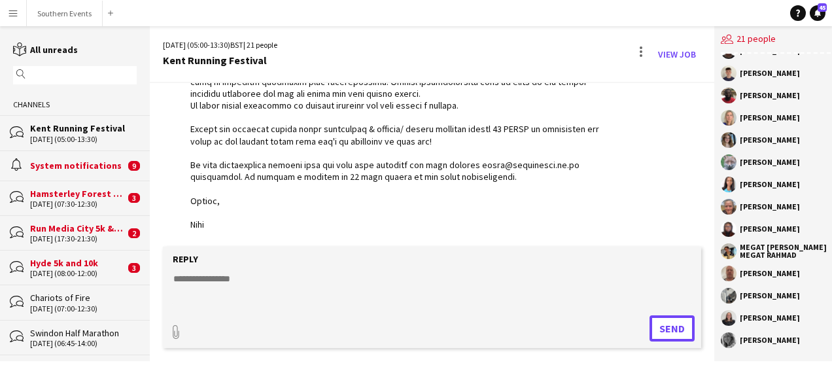
scroll to position [791, 0]
click at [308, 273] on textarea at bounding box center [432, 289] width 520 height 34
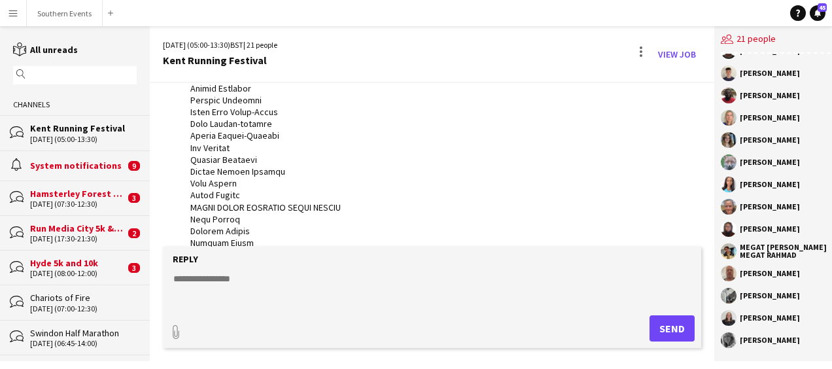
scroll to position [228, 0]
